Goal: Information Seeking & Learning: Compare options

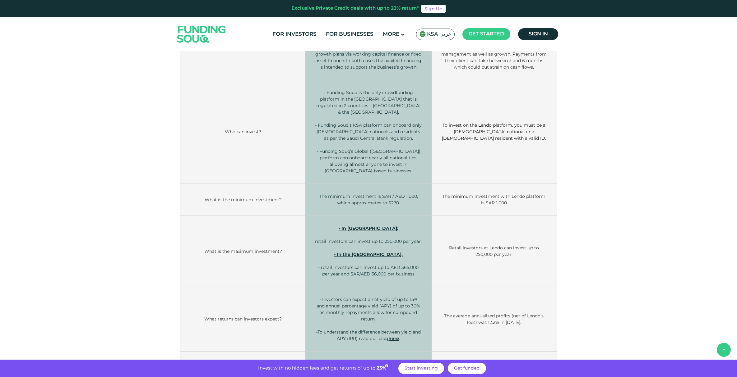
scroll to position [288, 0]
click at [371, 124] on span "- Funding Souq’s KSA platform can onboard only [DEMOGRAPHIC_DATA] nationals and…" at bounding box center [368, 129] width 107 height 19
click at [364, 152] on span "- Funding Souq’s Global ([GEOGRAPHIC_DATA]) platform can onboard nearly all nat…" at bounding box center [368, 158] width 104 height 25
click at [350, 149] on span "- Funding Souq’s Global ([GEOGRAPHIC_DATA]) platform can onboard nearly all nat…" at bounding box center [368, 158] width 104 height 25
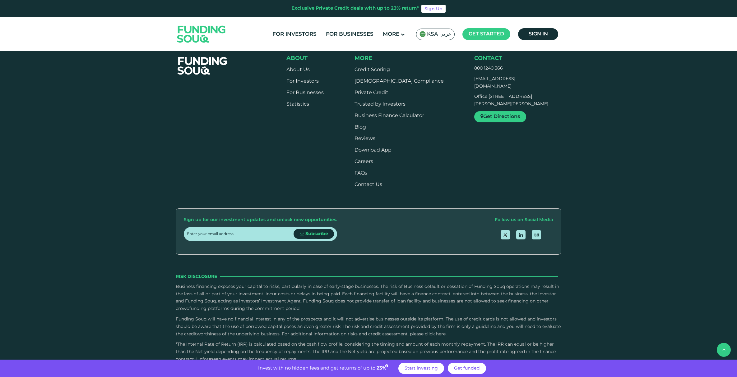
scroll to position [1182, 0]
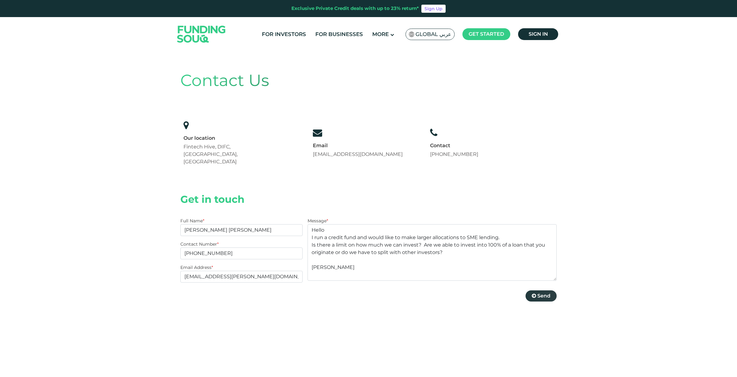
click at [540, 293] on span "Send" at bounding box center [543, 296] width 13 height 6
